Goal: Find specific page/section

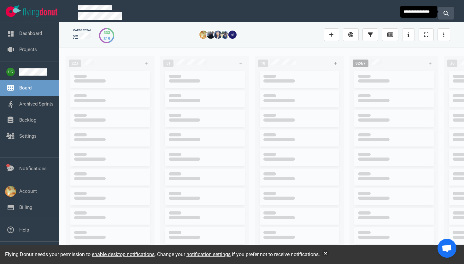
click at [446, 14] on icon at bounding box center [446, 13] width 5 height 5
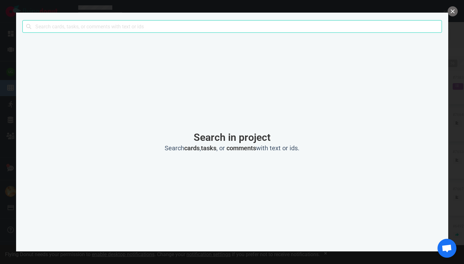
click at [206, 30] on input "text" at bounding box center [232, 26] width 420 height 13
click button "Search" at bounding box center [0, 0] width 0 height 0
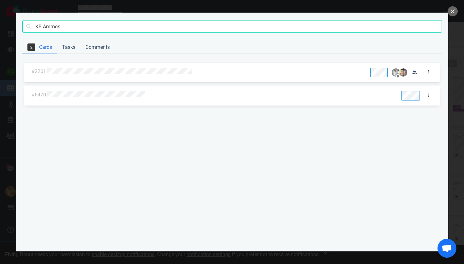
click button "Search" at bounding box center [0, 0] width 0 height 0
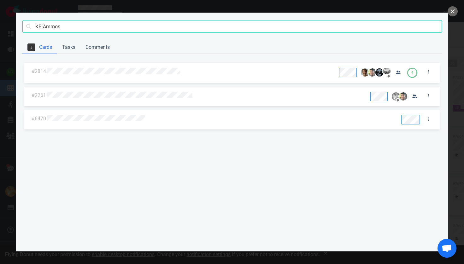
click at [114, 25] on input "KB Ammos" at bounding box center [232, 26] width 420 height 13
click at [114, 26] on input "KB Ammos" at bounding box center [232, 26] width 420 height 13
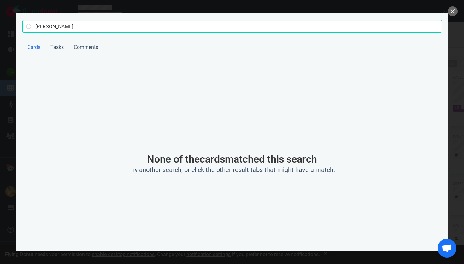
type input "[PERSON_NAME]"
click button "Search" at bounding box center [0, 0] width 0 height 0
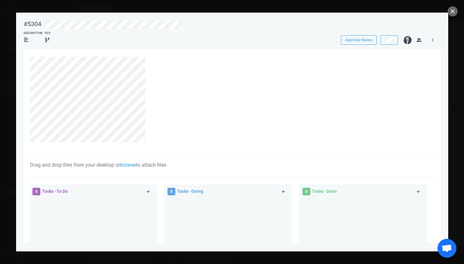
click at [461, 83] on div at bounding box center [232, 132] width 464 height 264
